Goal: Transaction & Acquisition: Purchase product/service

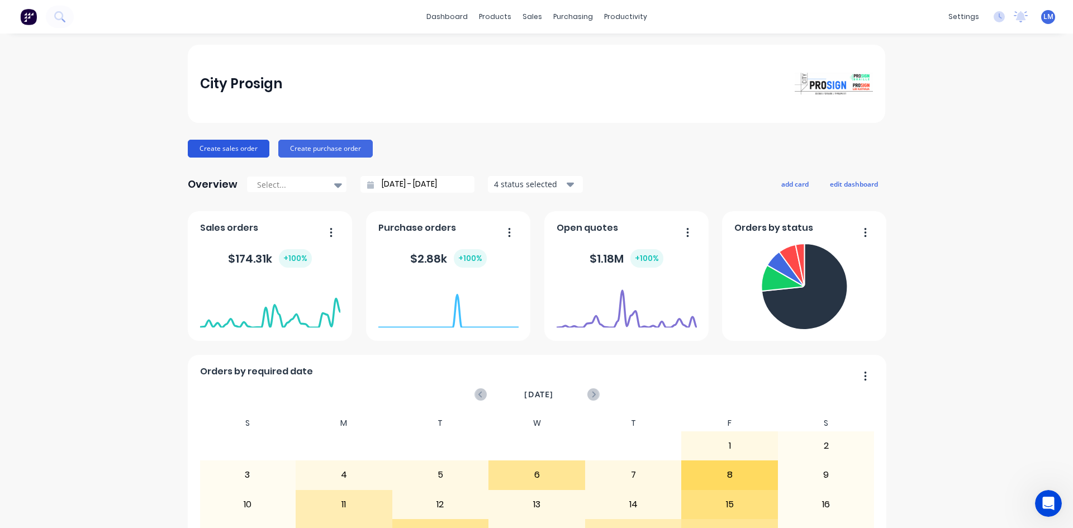
click at [226, 146] on button "Create sales order" at bounding box center [229, 149] width 82 height 18
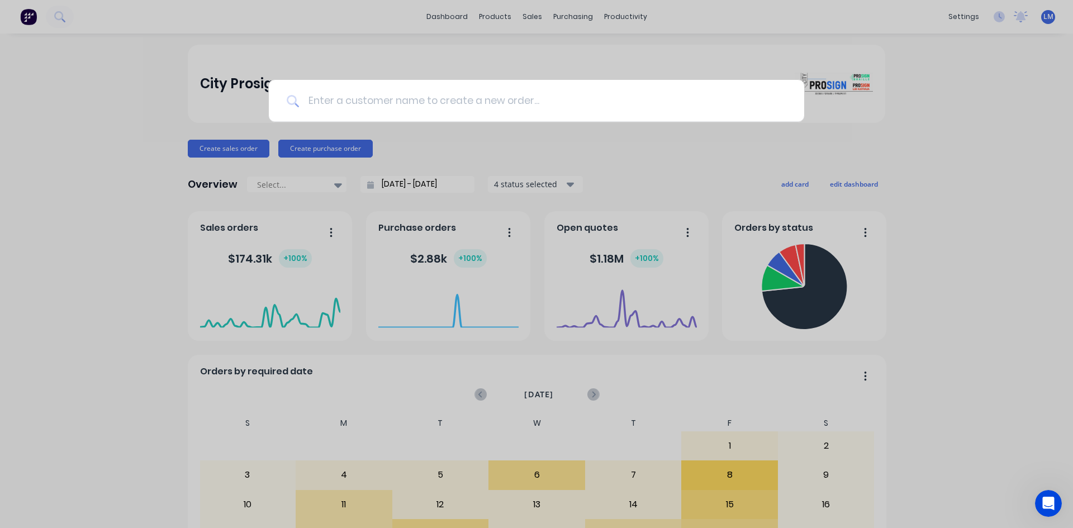
click at [567, 95] on input at bounding box center [542, 101] width 487 height 42
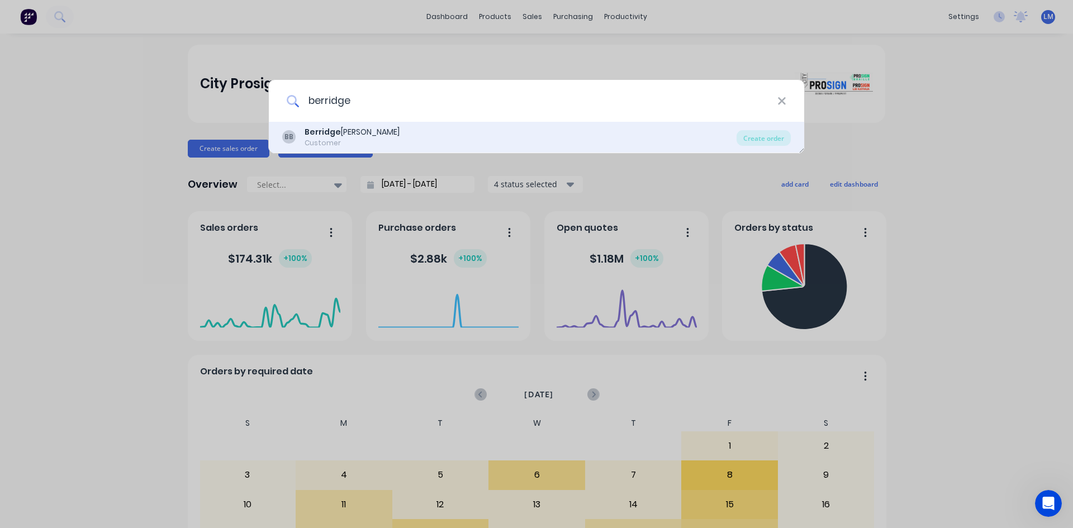
type input "berridge"
click at [434, 135] on div "[PERSON_NAME] Customer" at bounding box center [509, 137] width 454 height 22
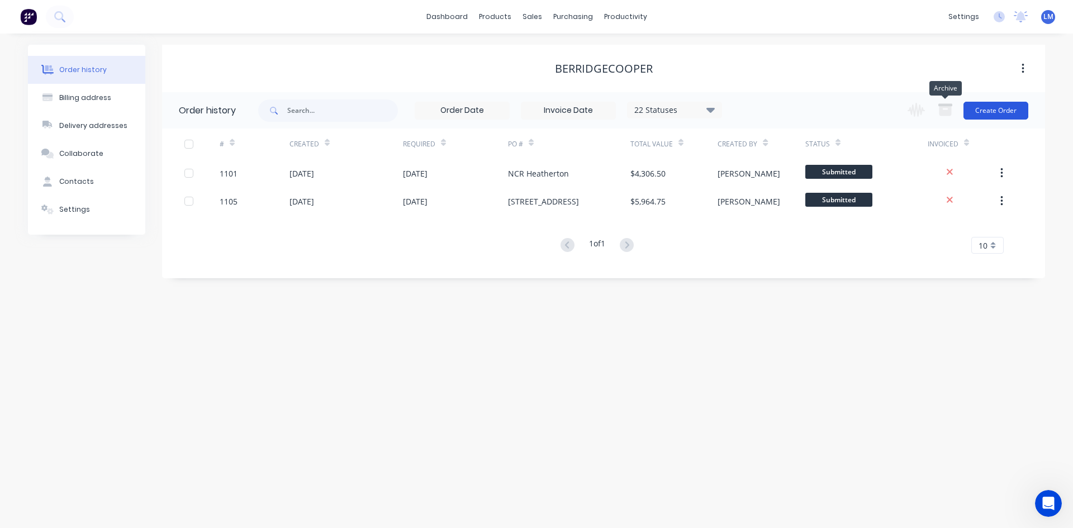
click at [994, 108] on button "Create Order" at bounding box center [996, 111] width 65 height 18
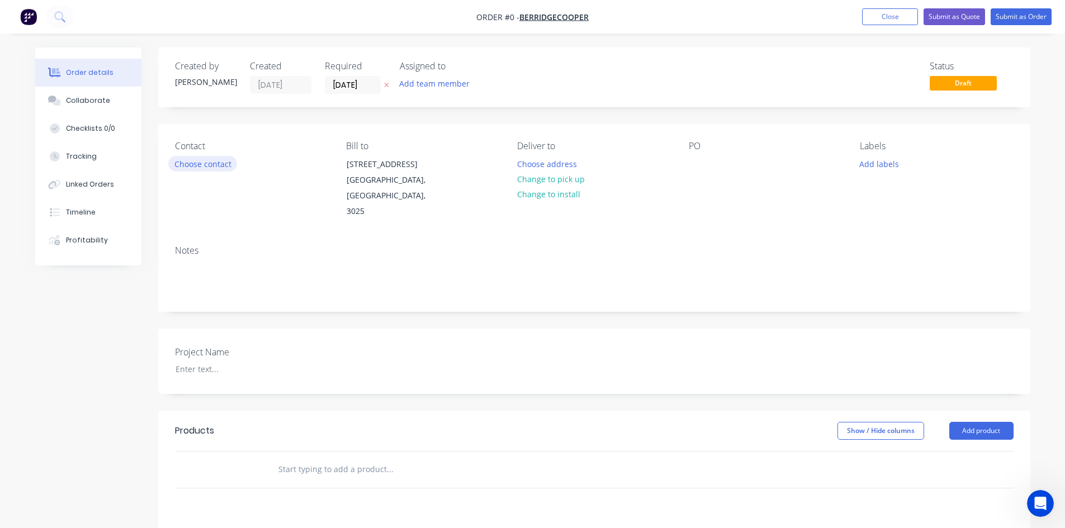
click at [215, 167] on button "Choose contact" at bounding box center [202, 163] width 69 height 15
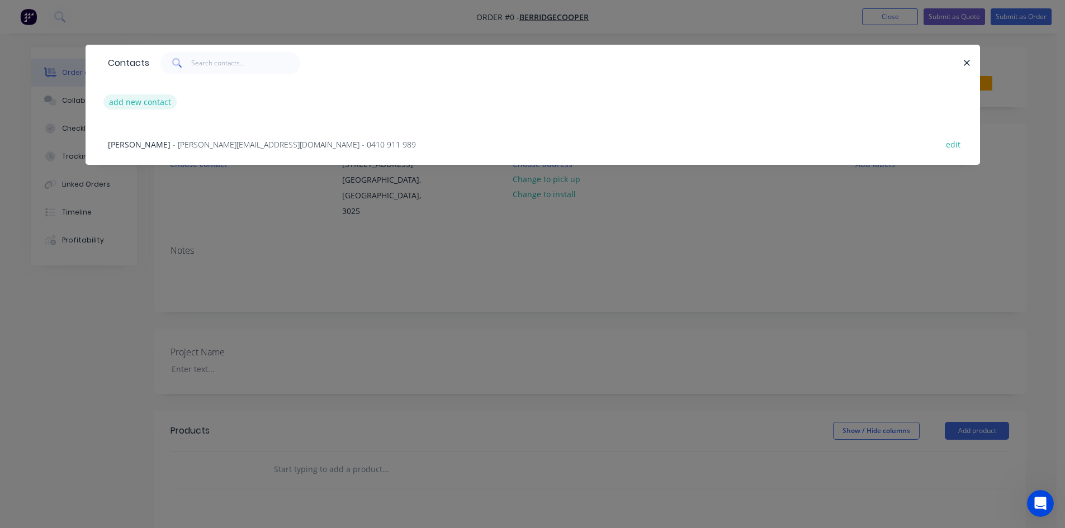
click at [148, 102] on button "add new contact" at bounding box center [140, 101] width 74 height 15
select select "AU"
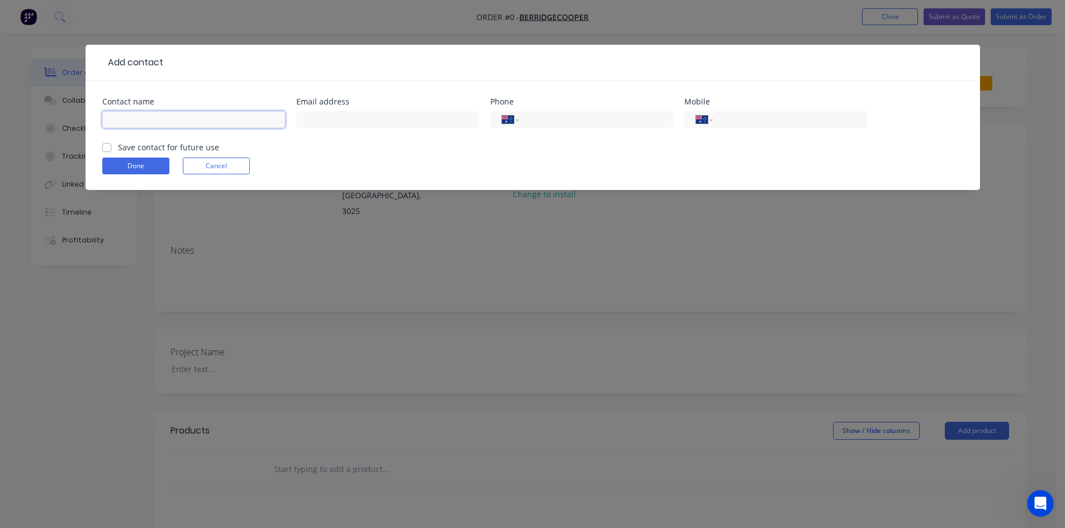
click at [150, 120] on input "text" at bounding box center [193, 119] width 183 height 17
type input "[PERSON_NAME]"
click at [358, 114] on input "text" at bounding box center [387, 119] width 183 height 17
paste input "[PERSON_NAME][EMAIL_ADDRESS][DOMAIN_NAME]"
type input "[PERSON_NAME][EMAIL_ADDRESS][DOMAIN_NAME]"
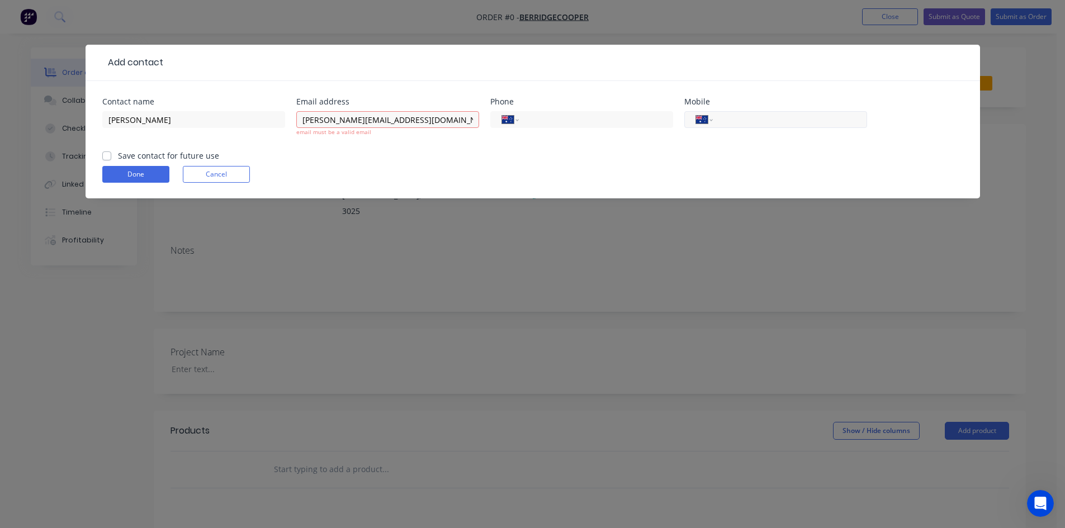
click at [756, 117] on input "tel" at bounding box center [787, 119] width 134 height 13
paste input "0499 220 156"
type input "0499 220 156"
click at [302, 118] on input "[PERSON_NAME][EMAIL_ADDRESS][DOMAIN_NAME]" at bounding box center [387, 119] width 183 height 17
click at [423, 120] on input "[PERSON_NAME][EMAIL_ADDRESS][DOMAIN_NAME]" at bounding box center [387, 119] width 183 height 17
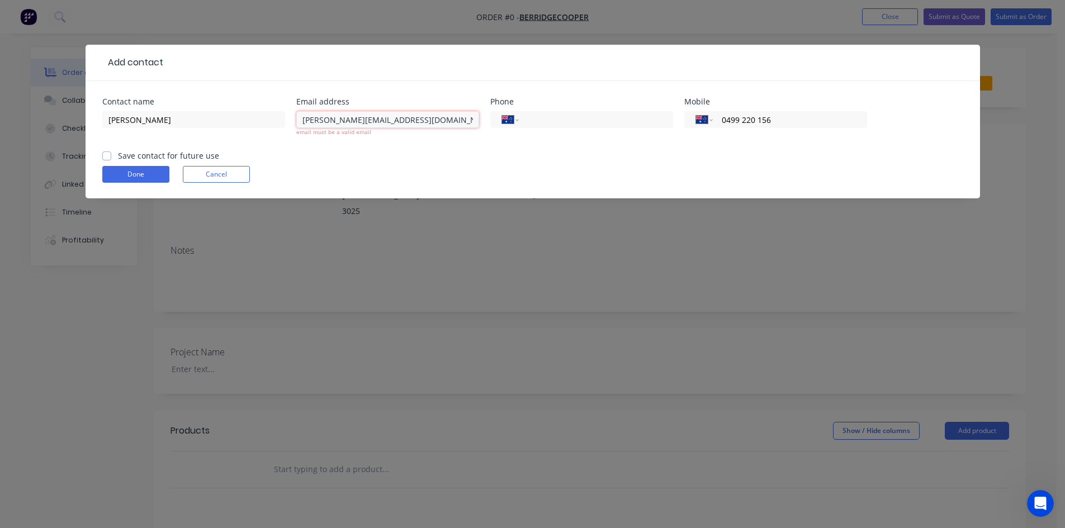
type input "[PERSON_NAME][EMAIL_ADDRESS][DOMAIN_NAME]"
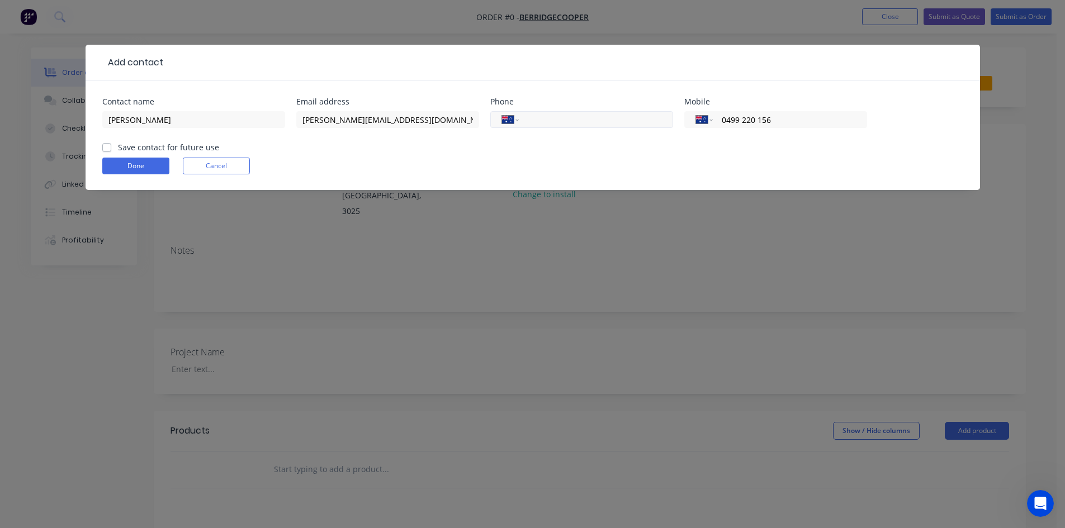
click at [550, 117] on input "tel" at bounding box center [593, 119] width 134 height 13
paste input "[PHONE_NUMBER]"
type input "[PHONE_NUMBER]"
click at [118, 148] on label "Save contact for future use" at bounding box center [168, 147] width 101 height 12
click at [107, 148] on input "Save contact for future use" at bounding box center [106, 146] width 9 height 11
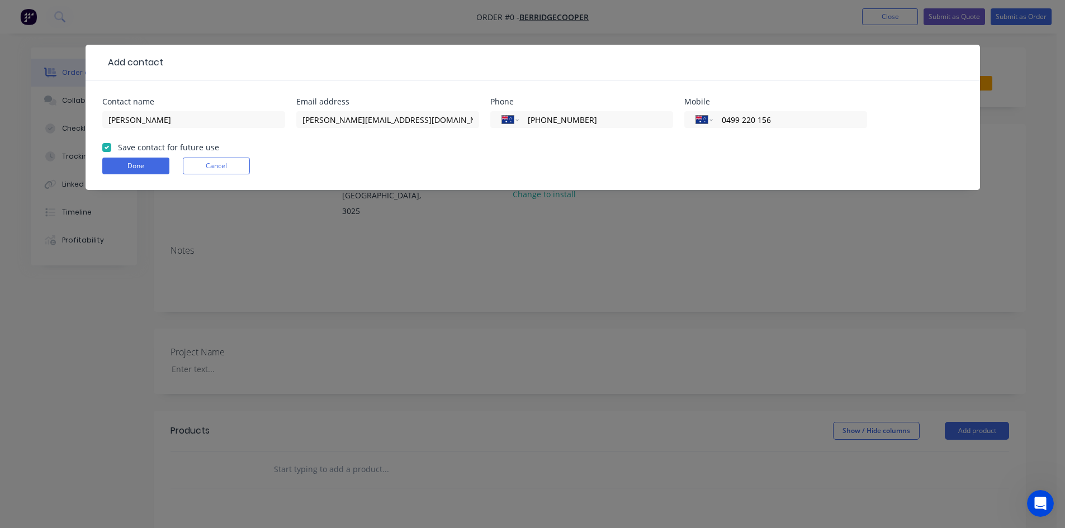
checkbox input "true"
click at [117, 162] on button "Done" at bounding box center [135, 166] width 67 height 17
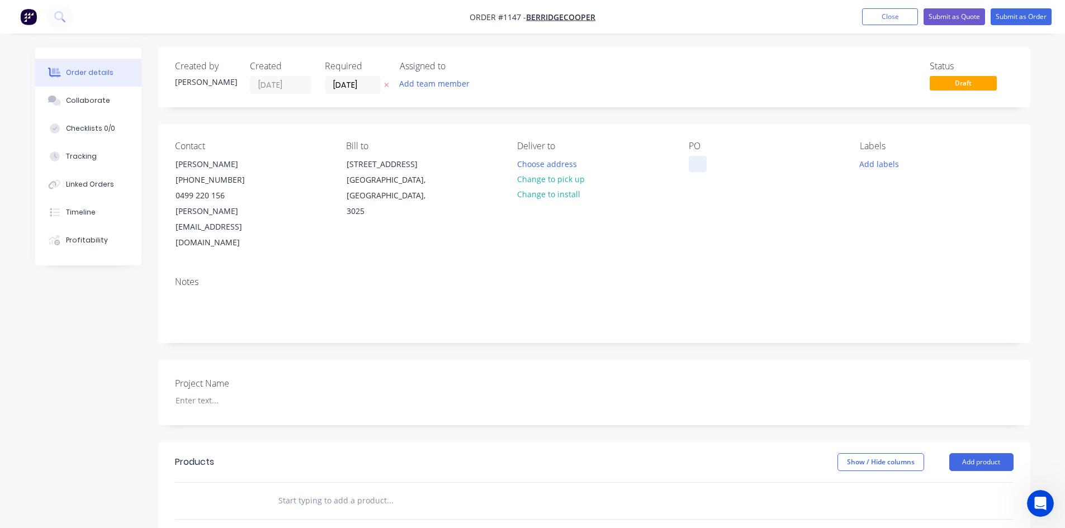
click at [697, 162] on div at bounding box center [698, 164] width 18 height 16
paste div
click at [202, 392] on div at bounding box center [237, 400] width 140 height 16
paste div
click at [335, 490] on input "text" at bounding box center [390, 501] width 224 height 22
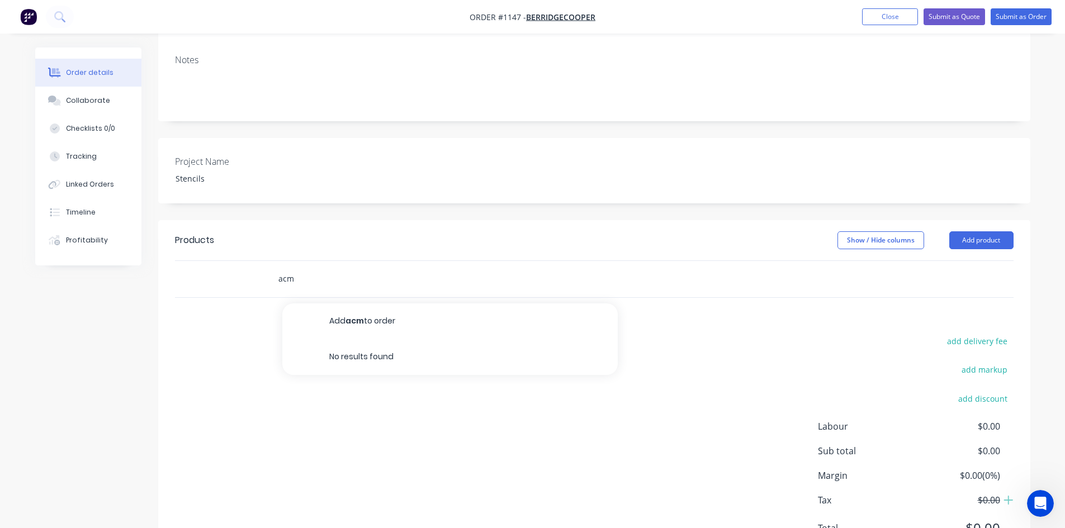
scroll to position [224, 0]
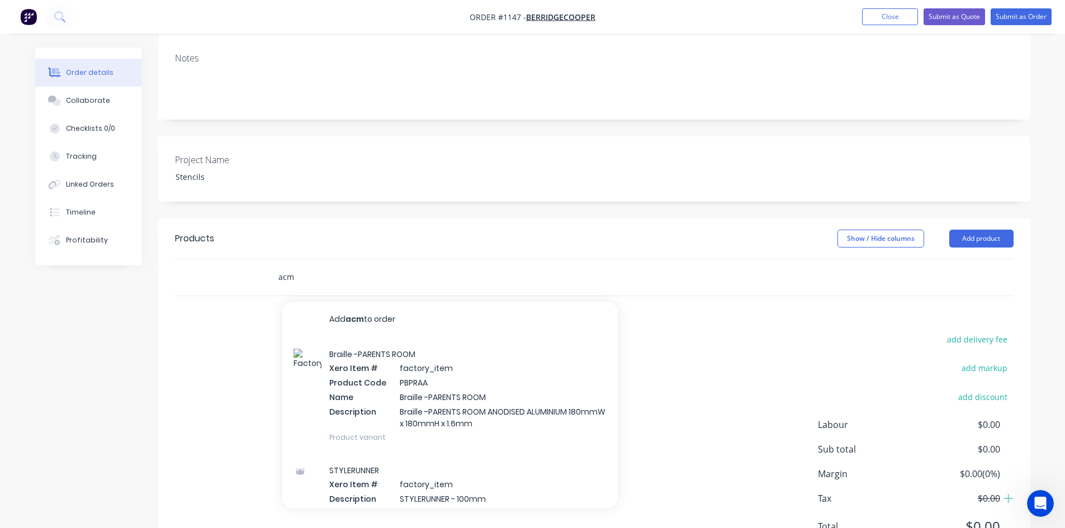
drag, startPoint x: 282, startPoint y: 245, endPoint x: 262, endPoint y: 244, distance: 20.2
click at [262, 259] on div "acm Add acm to order Braille -PARENTS ROOM Xero Item # factory_item Product Cod…" at bounding box center [594, 277] width 838 height 36
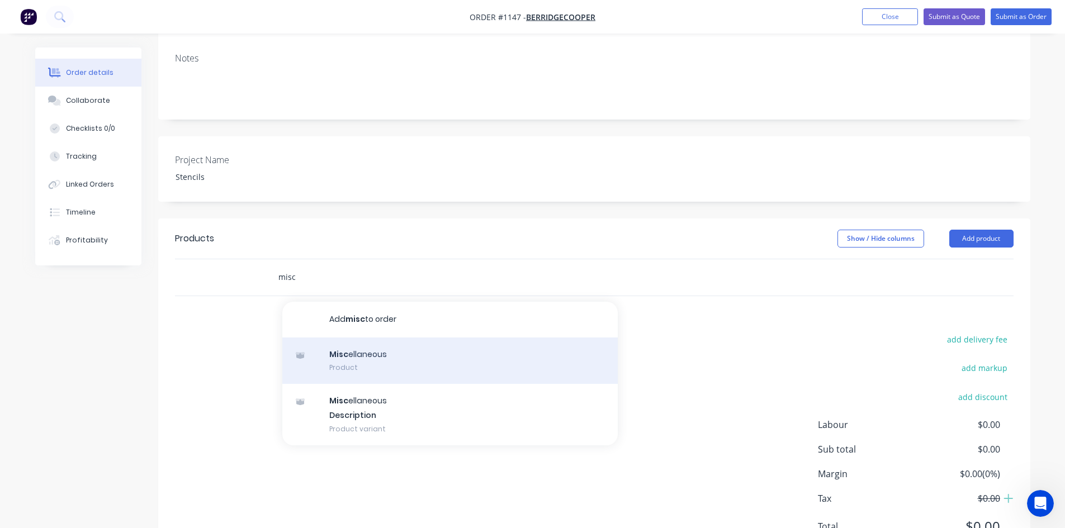
type input "misc"
click at [362, 338] on div "Misc ellaneous Product" at bounding box center [449, 361] width 335 height 47
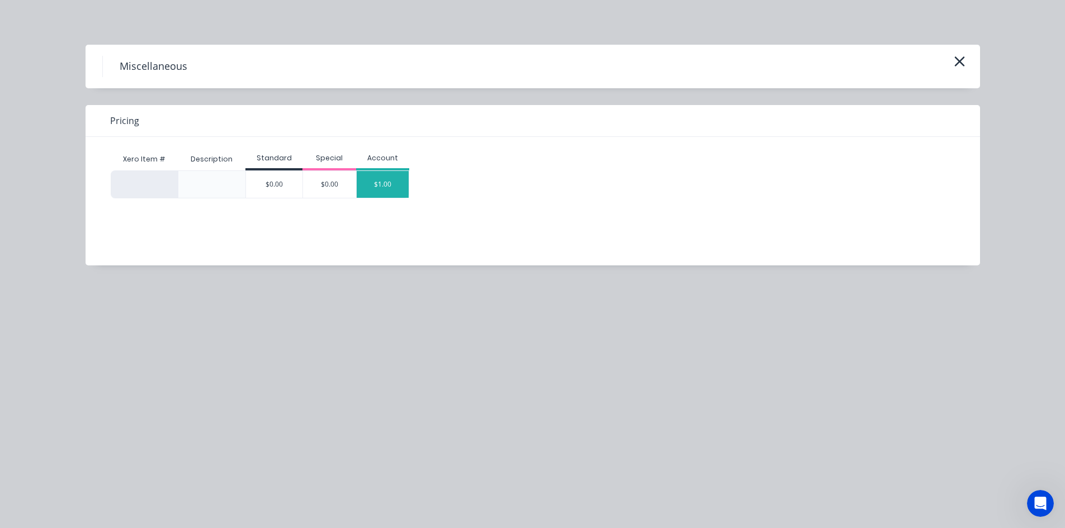
click at [380, 187] on div "$1.00" at bounding box center [383, 184] width 53 height 27
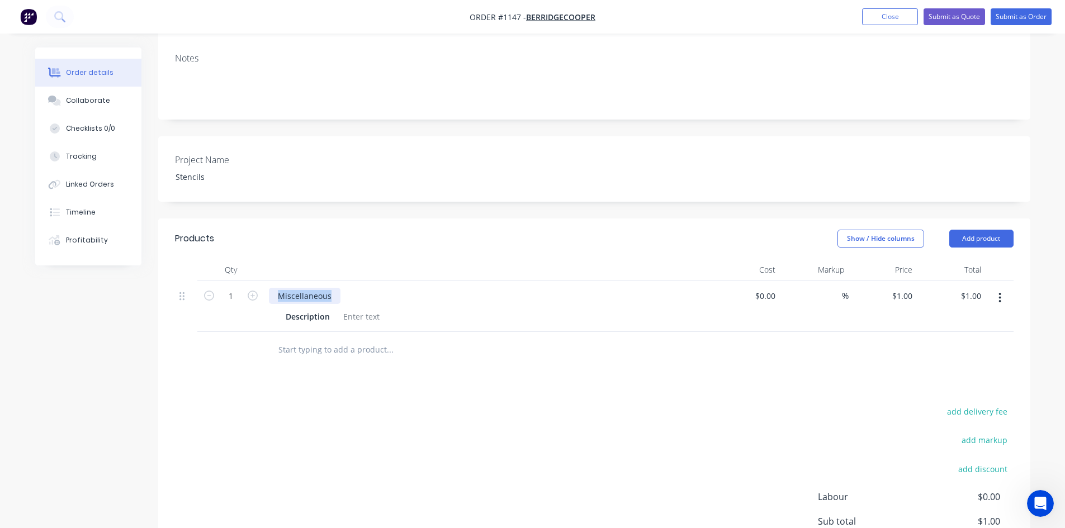
drag, startPoint x: 329, startPoint y: 265, endPoint x: 248, endPoint y: 259, distance: 81.8
click at [248, 281] on div "1 Miscellaneous Description $0.00 $0.00 % $1.00 $1.00 $1.00 $1.00" at bounding box center [594, 306] width 838 height 51
click at [344, 309] on div at bounding box center [361, 317] width 45 height 16
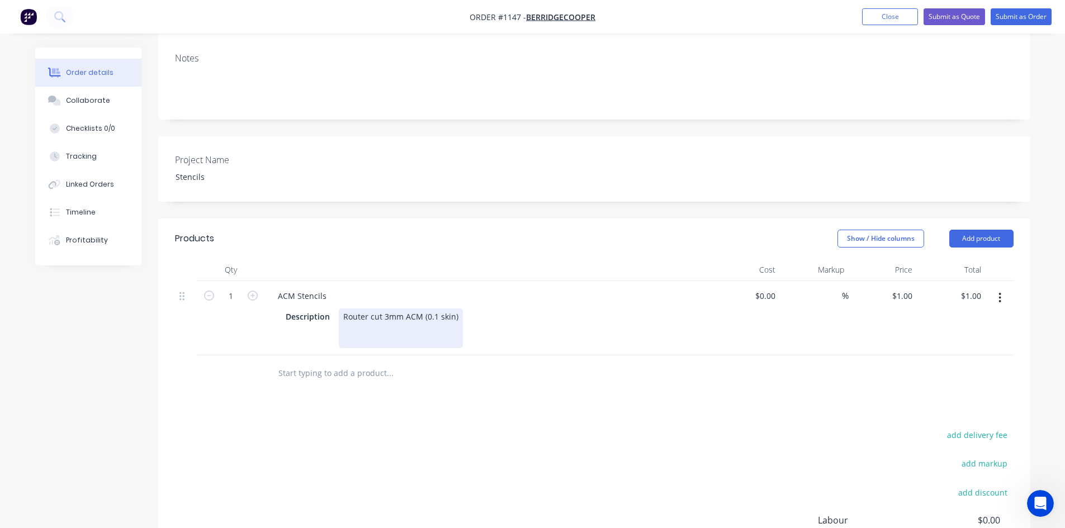
click at [465, 309] on div "Description Router cut 3mm ACM (0.1 skin)" at bounding box center [485, 329] width 409 height 40
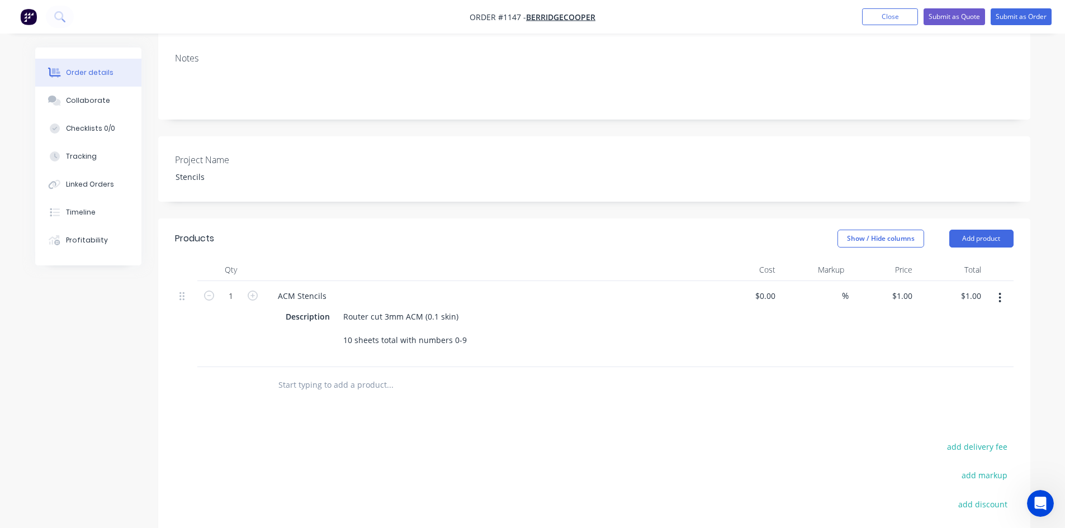
click at [560, 418] on div "Products Show / Hide columns Add product Qty Cost Markup Price Total 1 ACM Sten…" at bounding box center [594, 445] width 872 height 453
click at [234, 288] on input "1" at bounding box center [230, 296] width 29 height 17
type input "10"
type input "$10.00"
click at [661, 419] on div "Products Show / Hide columns Add product Qty Cost Markup Price Total 10 ACM Ste…" at bounding box center [594, 445] width 872 height 453
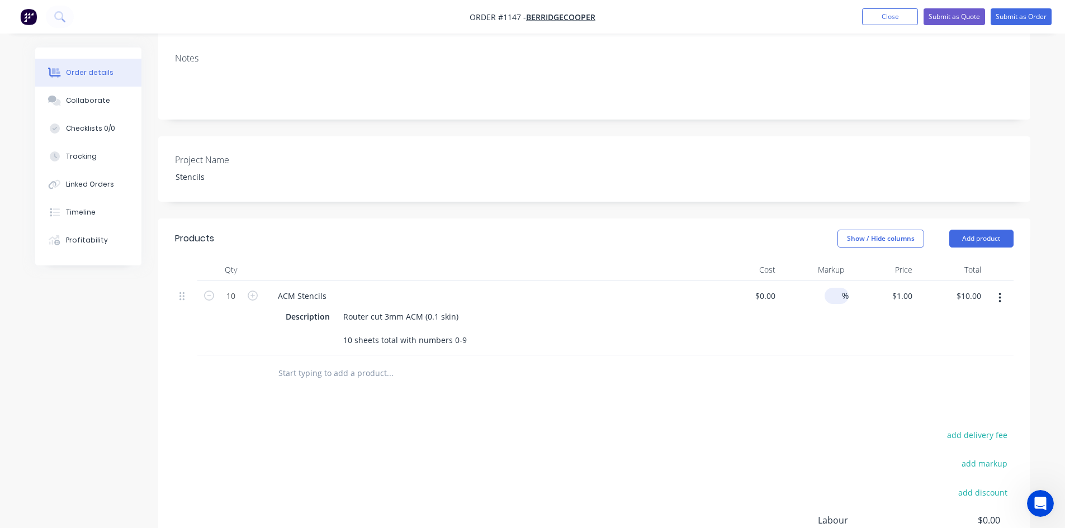
click at [841, 288] on input at bounding box center [835, 296] width 13 height 16
type input "40"
type input "$0.00"
drag, startPoint x: 863, startPoint y: 372, endPoint x: 854, endPoint y: 367, distance: 10.3
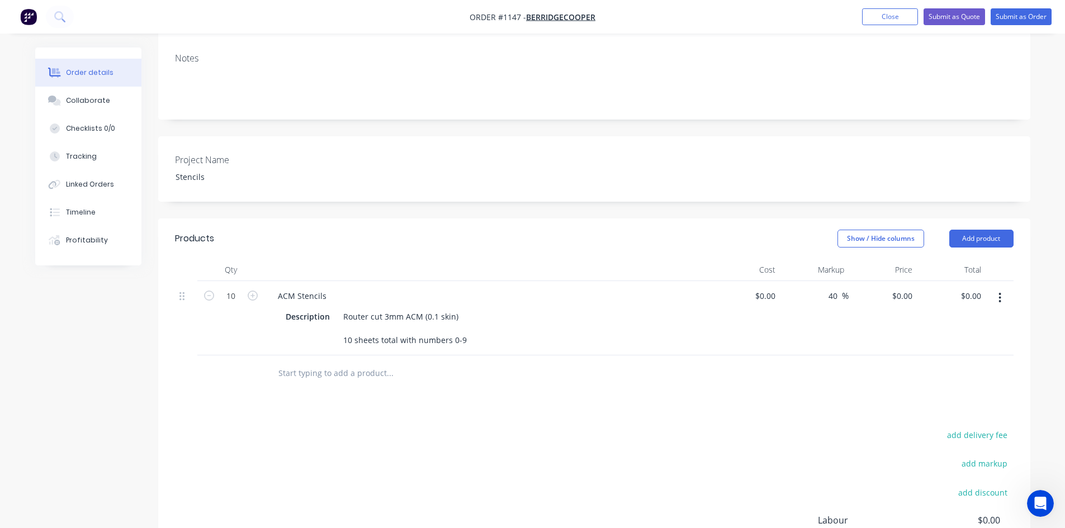
click at [862, 371] on div at bounding box center [594, 373] width 838 height 36
click at [771, 288] on input at bounding box center [767, 296] width 26 height 16
type input "$80.00"
type input "$112.00"
type input "$1,120.00"
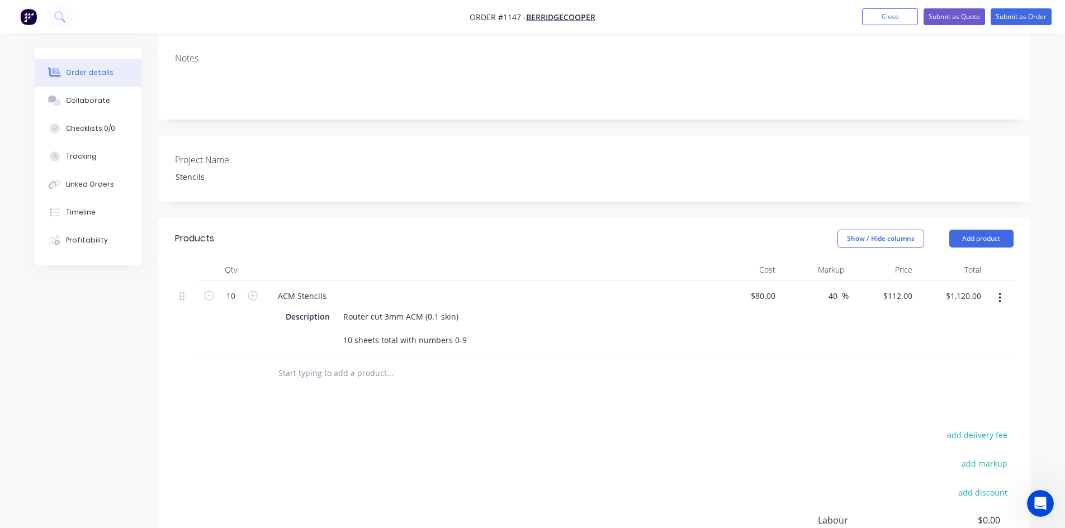
drag, startPoint x: 739, startPoint y: 395, endPoint x: 738, endPoint y: 373, distance: 21.3
click at [738, 378] on div "Products Show / Hide columns Add product Qty Cost Markup Price Total 10 ACM Ste…" at bounding box center [594, 440] width 872 height 442
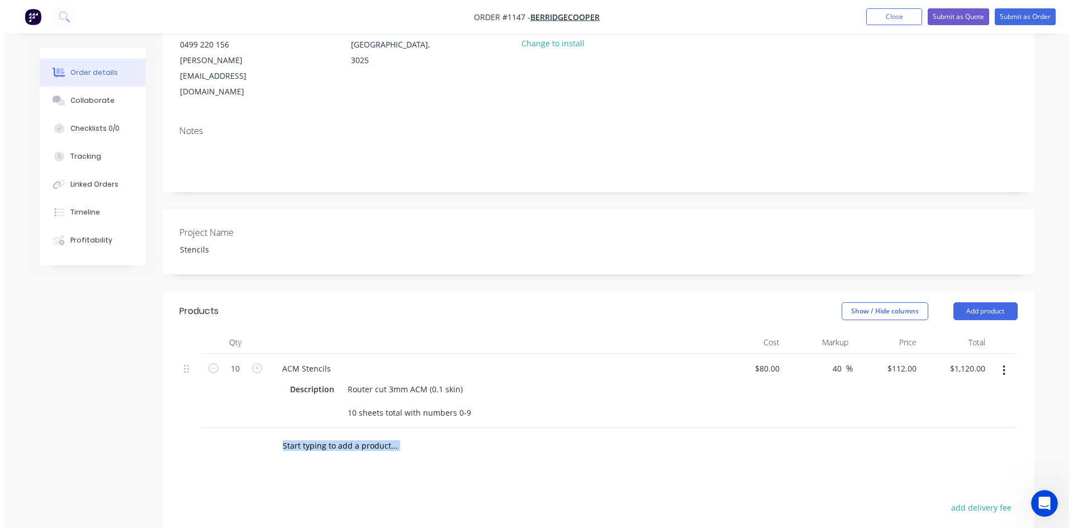
scroll to position [0, 0]
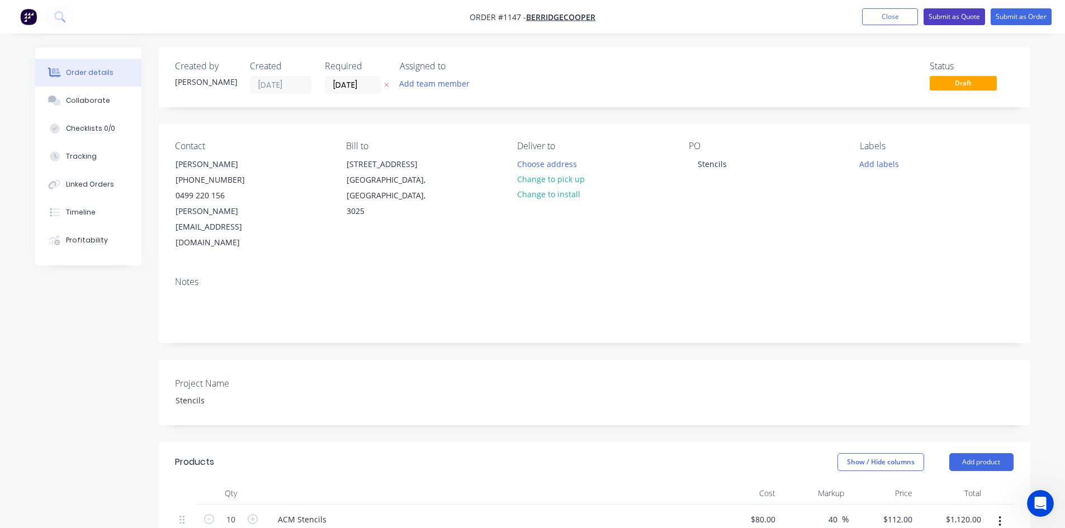
click at [952, 12] on button "Submit as Quote" at bounding box center [953, 16] width 61 height 17
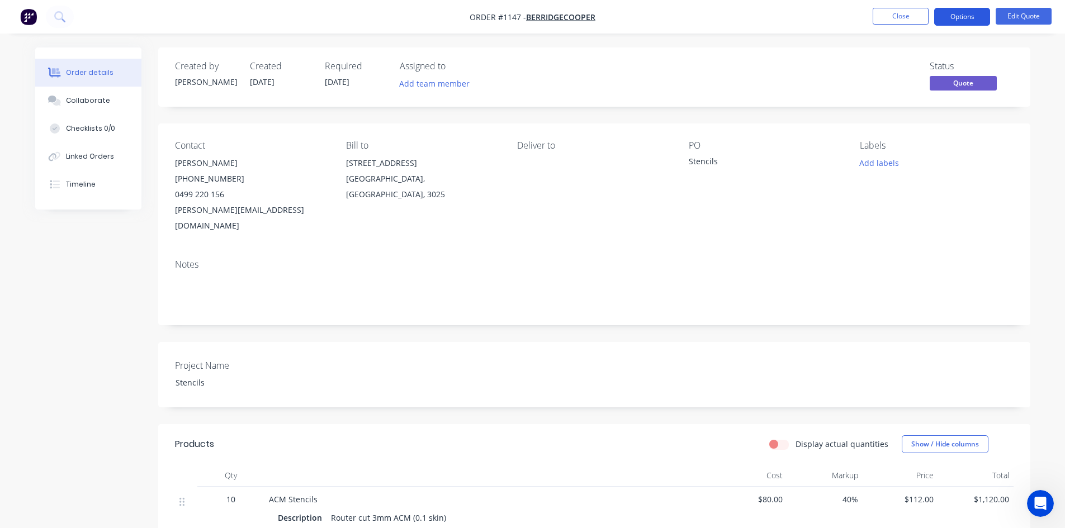
click at [953, 16] on button "Options" at bounding box center [962, 17] width 56 height 18
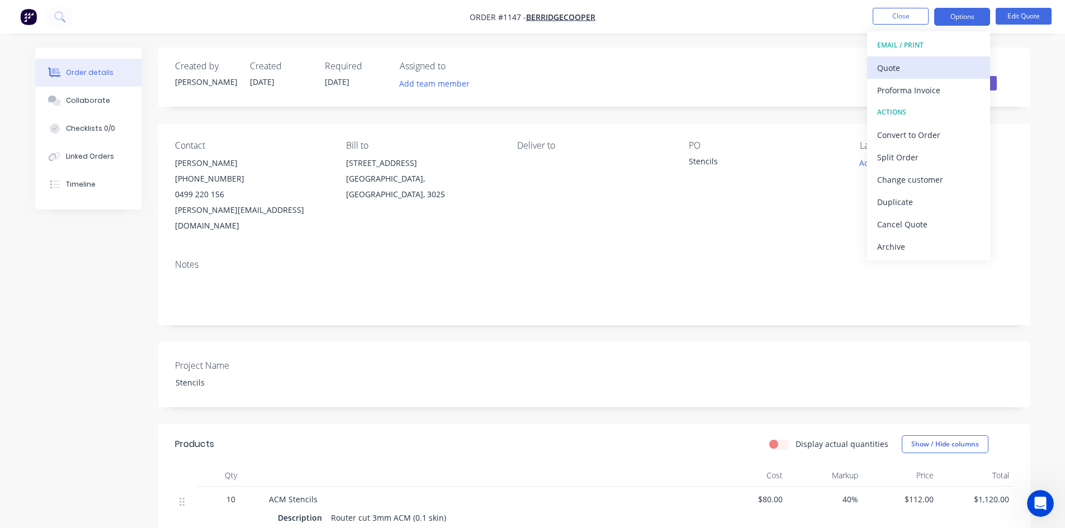
click at [897, 72] on div "Quote" at bounding box center [928, 68] width 103 height 16
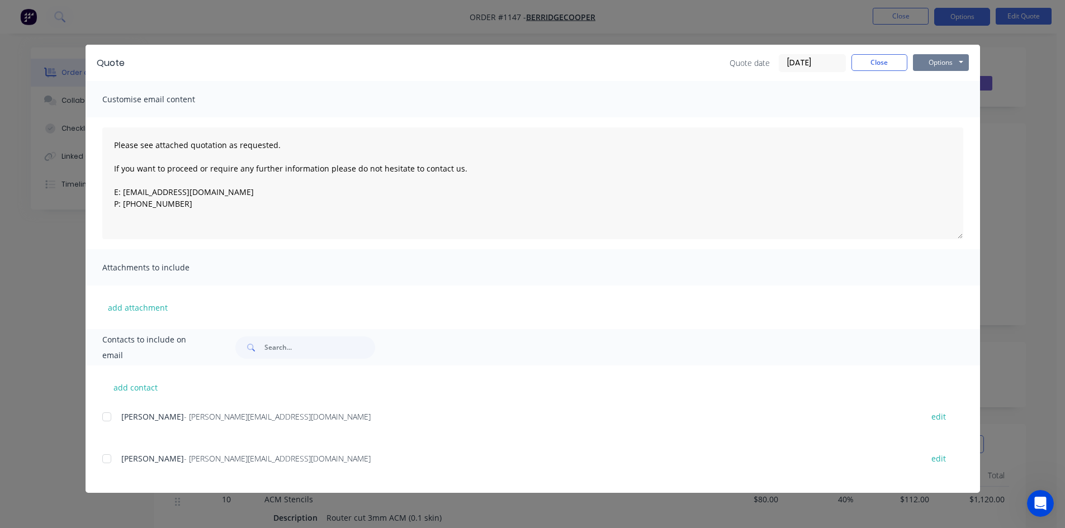
click at [931, 63] on button "Options" at bounding box center [941, 62] width 56 height 17
click at [931, 103] on button "Print" at bounding box center [949, 101] width 72 height 18
click at [880, 61] on button "Close" at bounding box center [879, 62] width 56 height 17
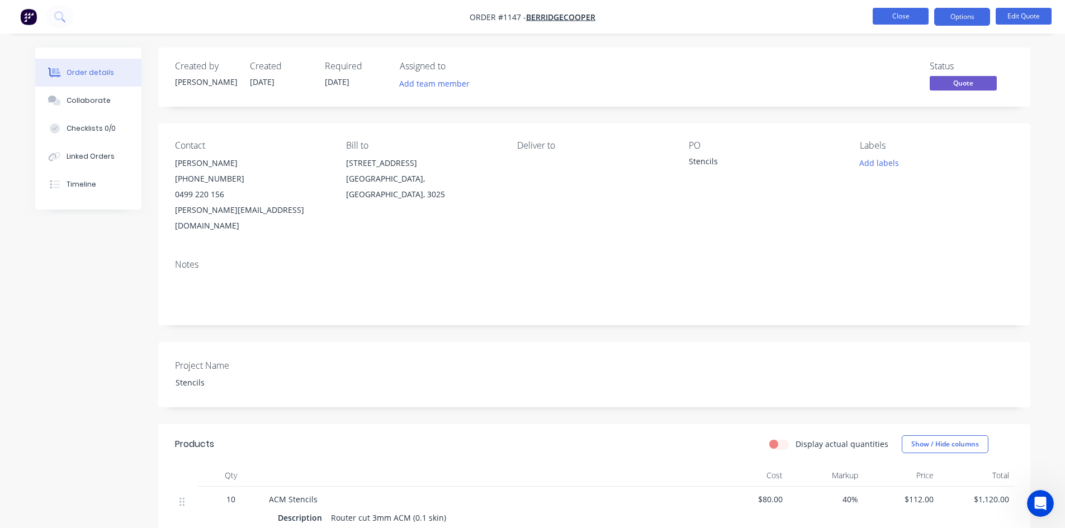
click at [906, 12] on button "Close" at bounding box center [900, 16] width 56 height 17
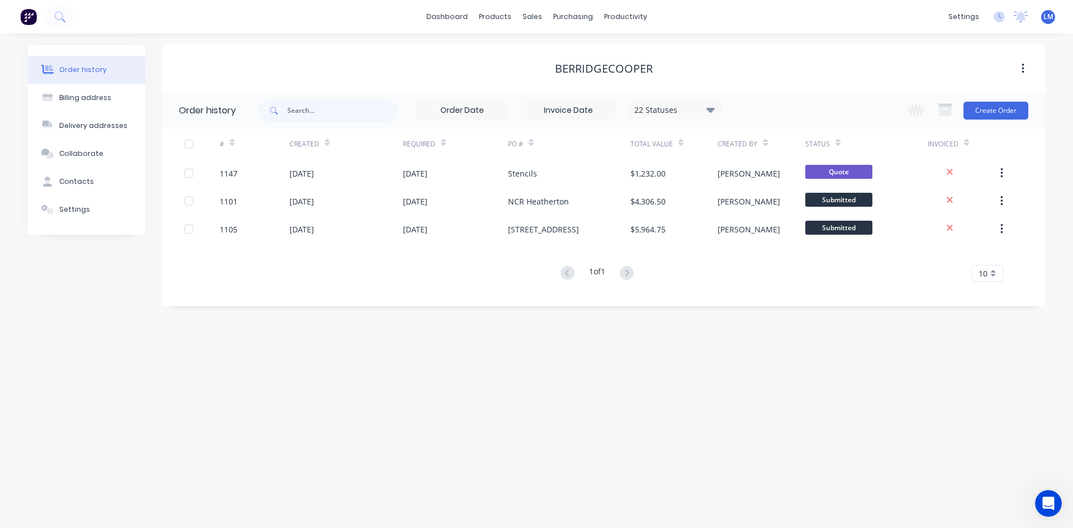
click at [481, 395] on div "Order history Billing address Delivery addresses Collaborate Contacts Settings …" at bounding box center [536, 281] width 1073 height 495
click at [462, 18] on link "dashboard" at bounding box center [447, 16] width 53 height 17
